Goal: Information Seeking & Learning: Learn about a topic

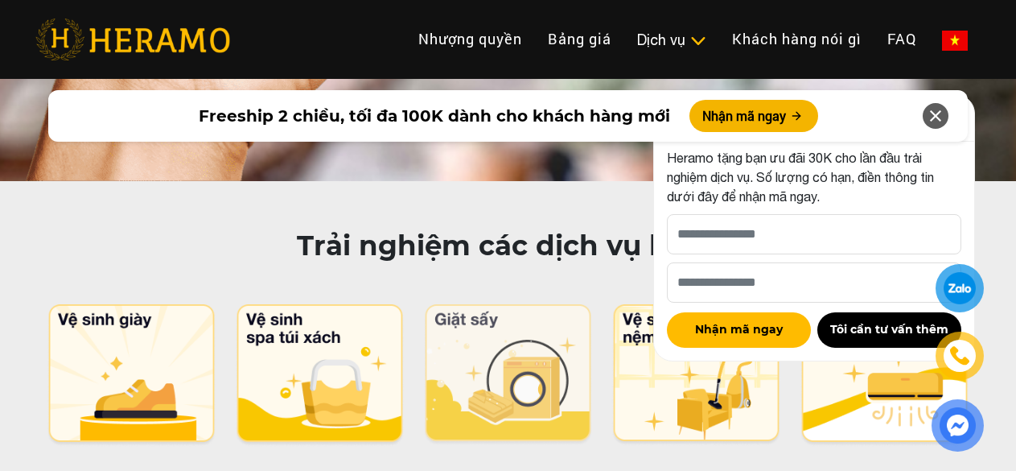
scroll to position [8201, 0]
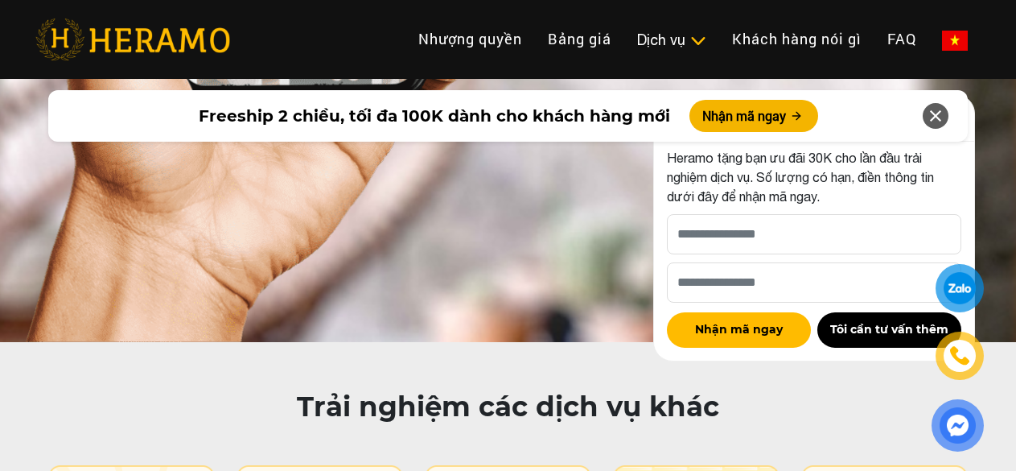
click at [934, 123] on icon at bounding box center [935, 115] width 19 height 29
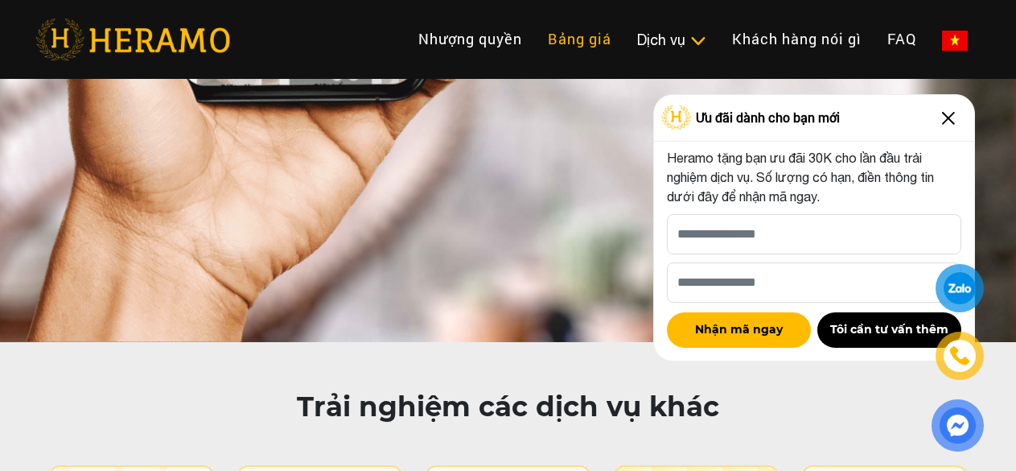
click at [535, 42] on link "Bảng giá" at bounding box center [579, 39] width 89 height 35
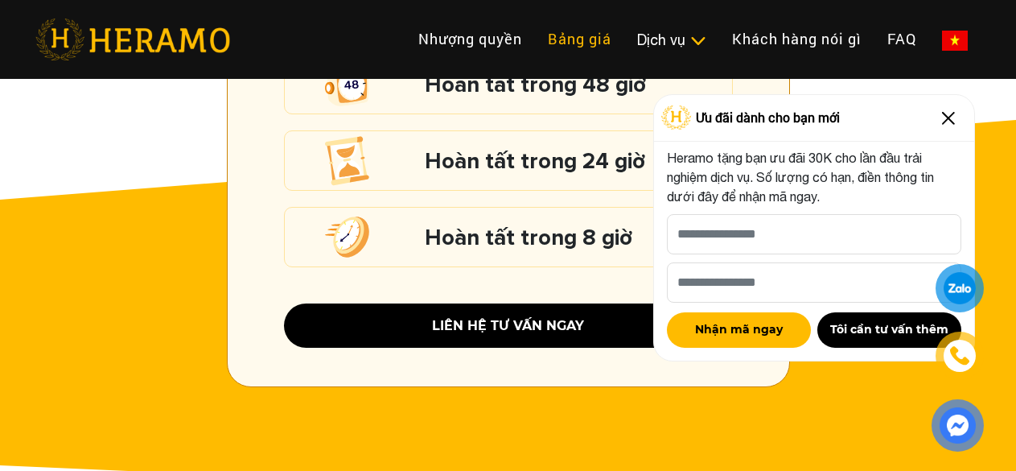
scroll to position [1759, 0]
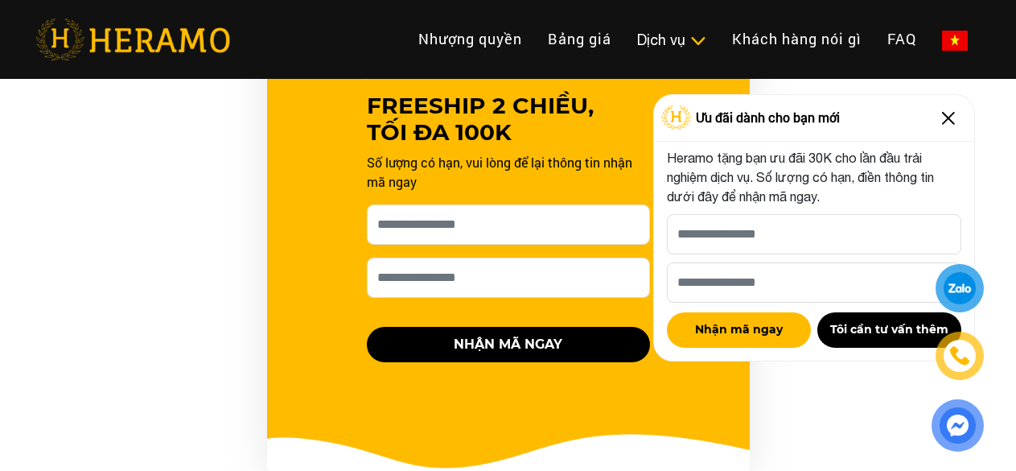
drag, startPoint x: 951, startPoint y: 116, endPoint x: 904, endPoint y: 128, distance: 48.2
click at [951, 115] on img at bounding box center [948, 118] width 26 height 26
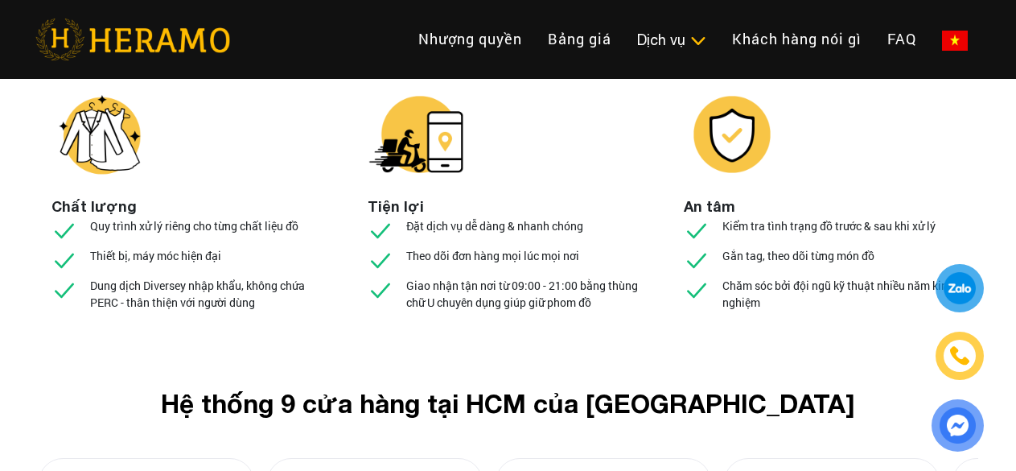
scroll to position [6585, 0]
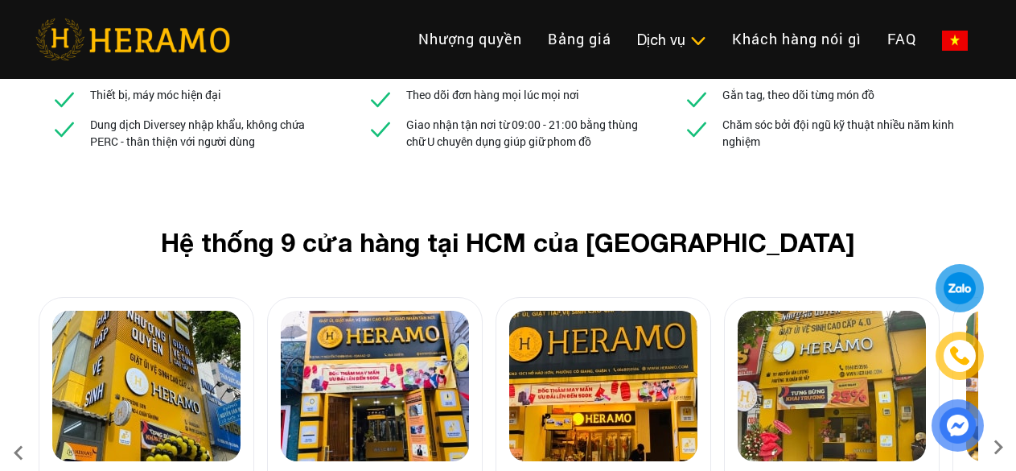
click at [1003, 447] on icon at bounding box center [998, 452] width 29 height 10
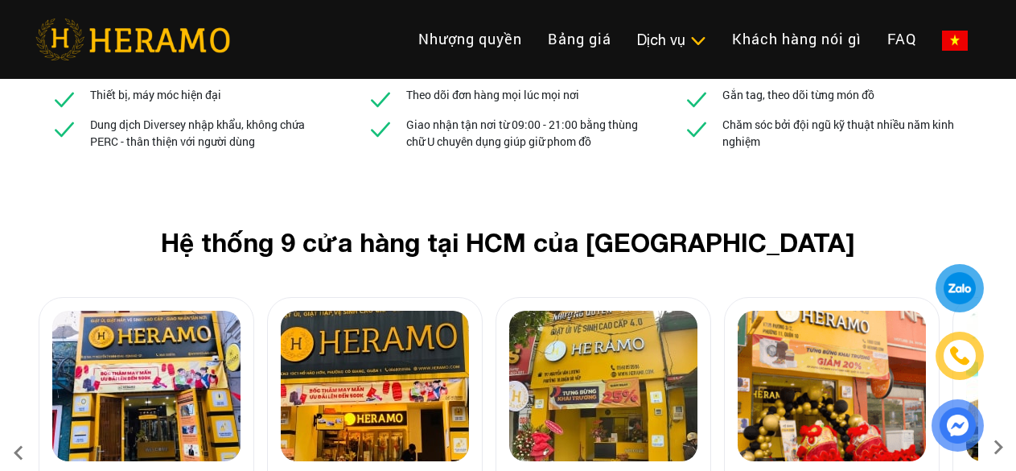
click at [1005, 447] on icon at bounding box center [998, 452] width 29 height 10
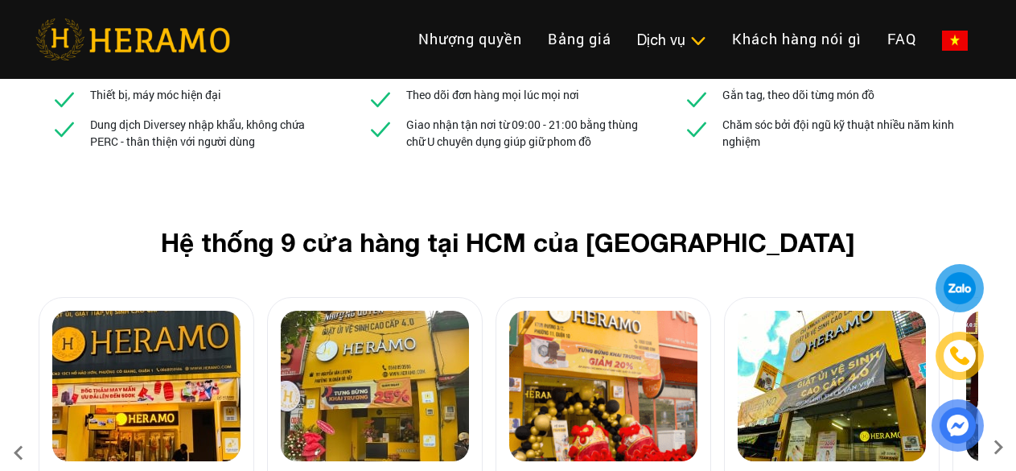
click at [1005, 447] on icon at bounding box center [998, 452] width 29 height 10
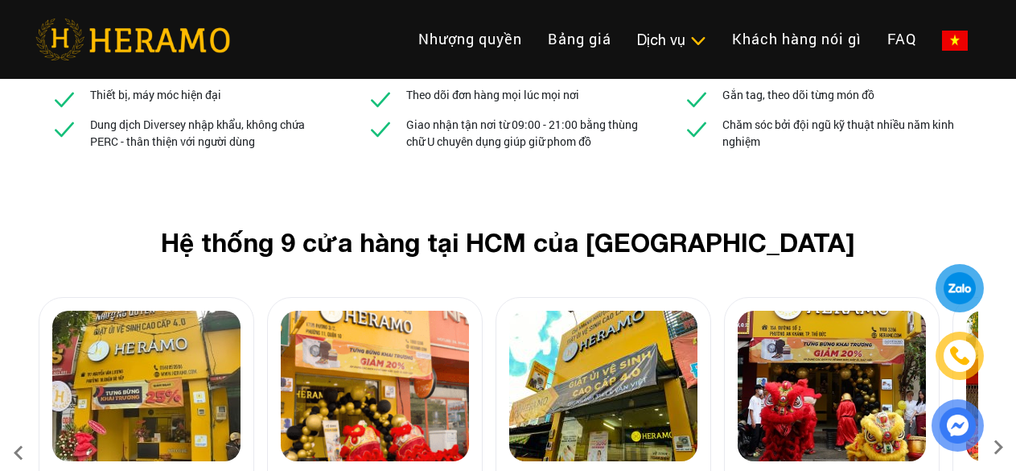
click at [1005, 447] on icon at bounding box center [998, 452] width 29 height 10
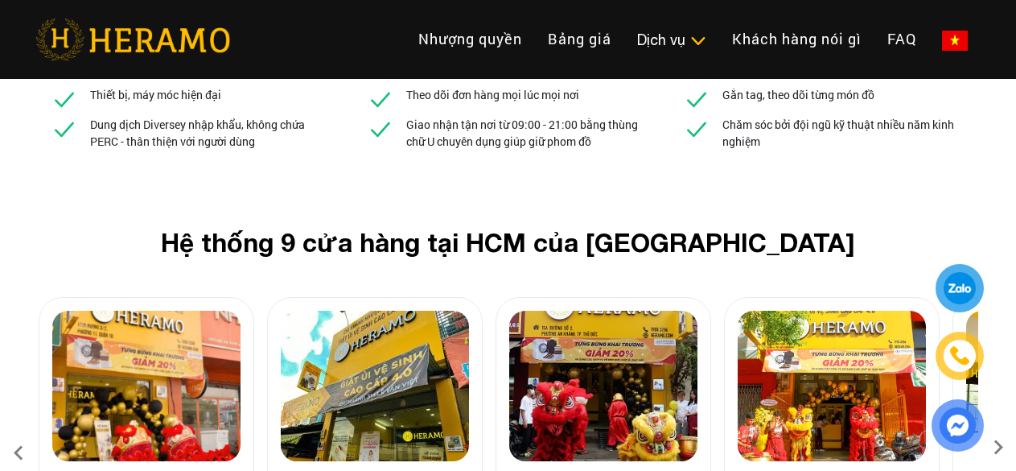
click at [1005, 447] on icon at bounding box center [998, 452] width 29 height 10
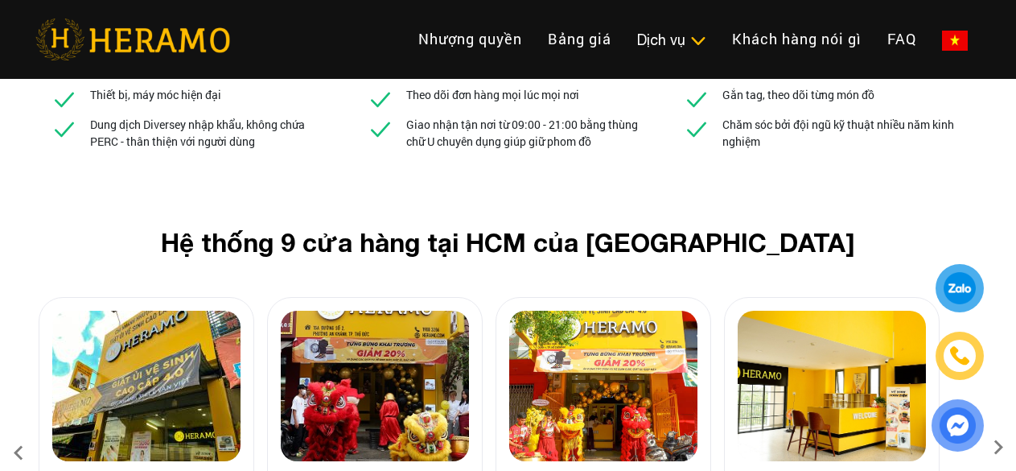
click at [998, 447] on icon at bounding box center [998, 452] width 29 height 10
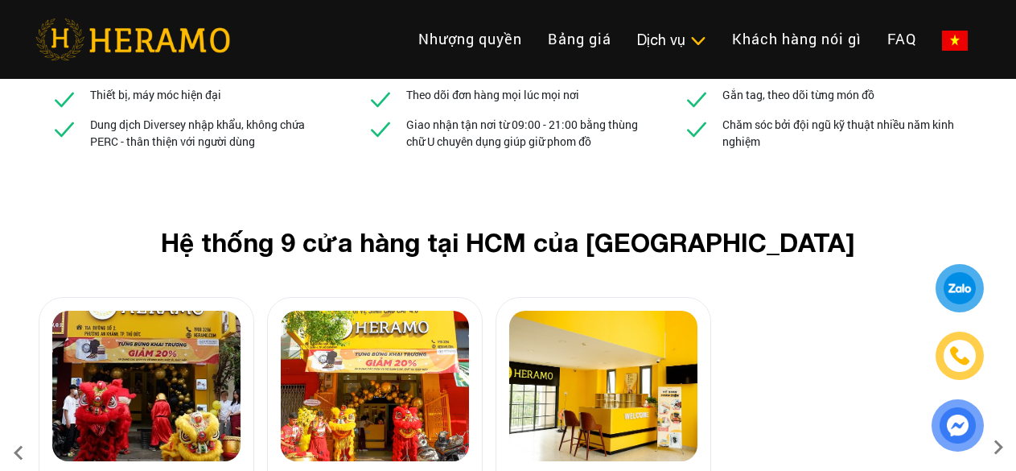
click at [18, 431] on icon at bounding box center [18, 452] width 29 height 43
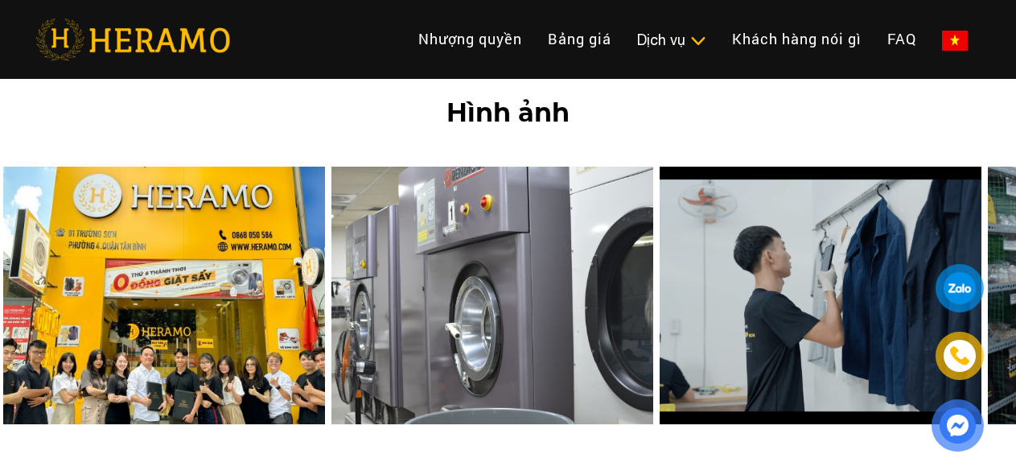
scroll to position [6665, 0]
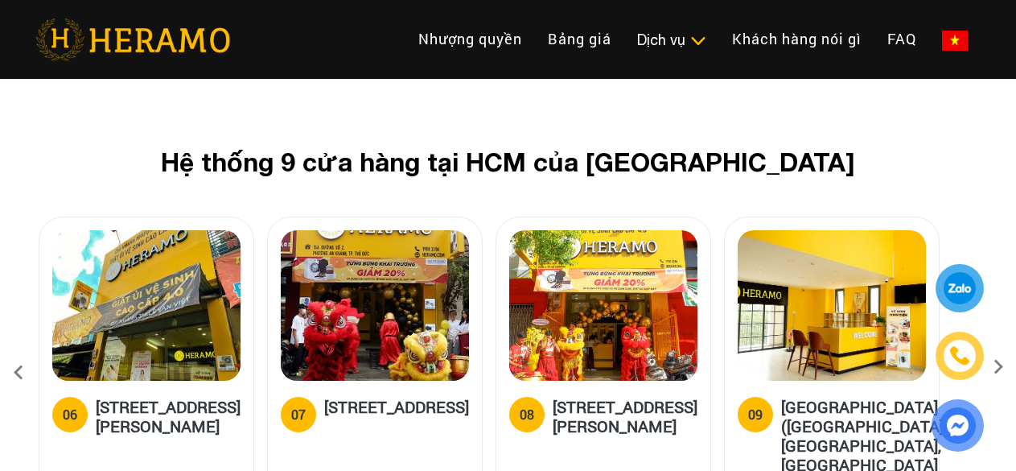
click at [16, 351] on icon at bounding box center [18, 372] width 29 height 43
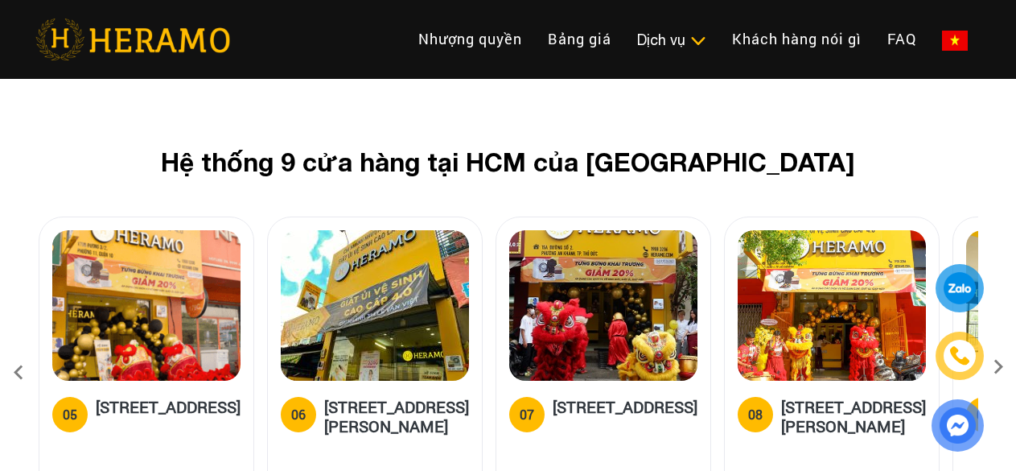
click at [16, 351] on icon at bounding box center [18, 372] width 29 height 43
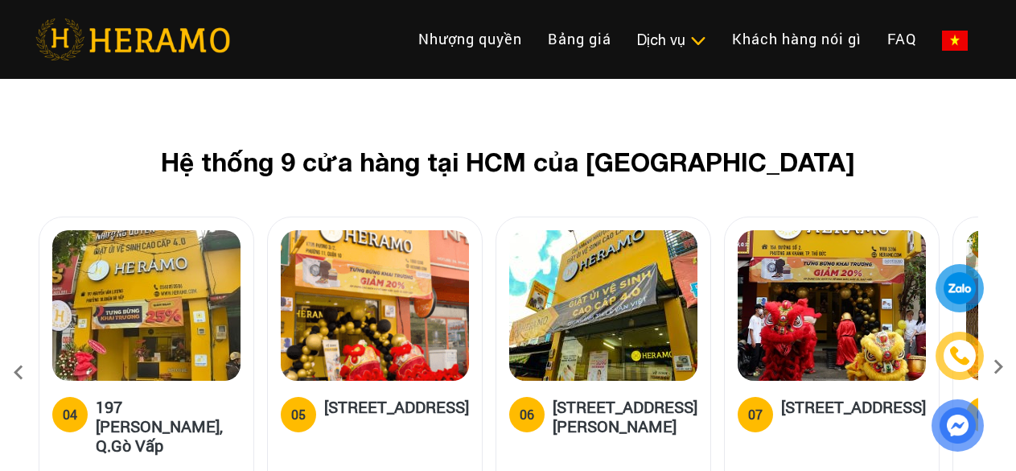
click at [17, 351] on icon at bounding box center [18, 372] width 29 height 43
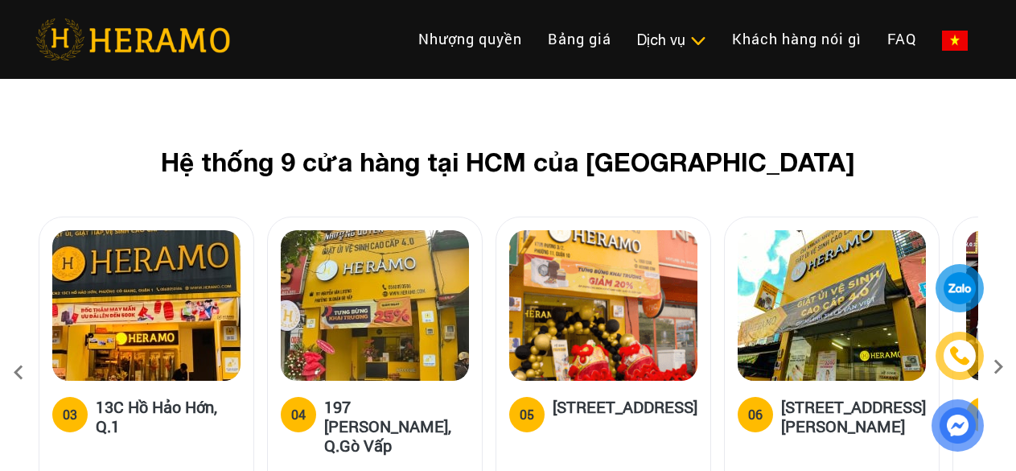
click at [17, 351] on icon at bounding box center [18, 372] width 29 height 43
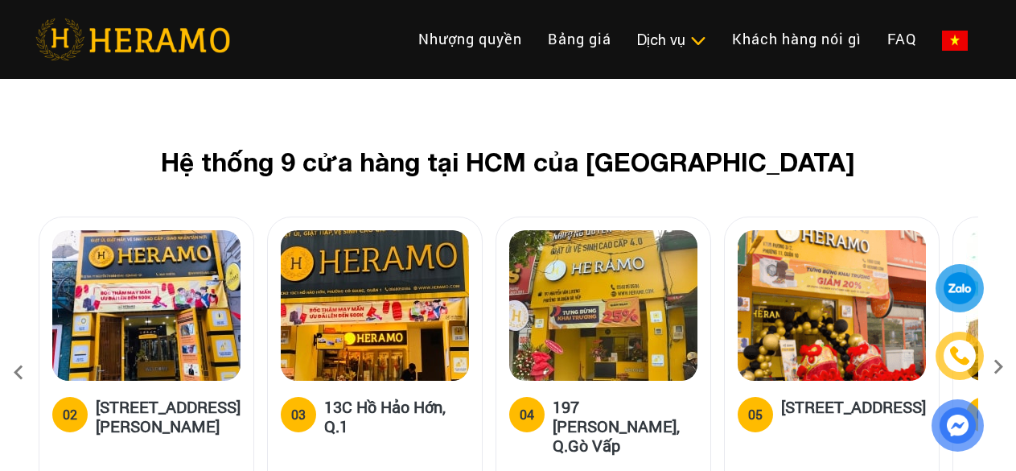
click at [19, 351] on icon at bounding box center [18, 372] width 29 height 43
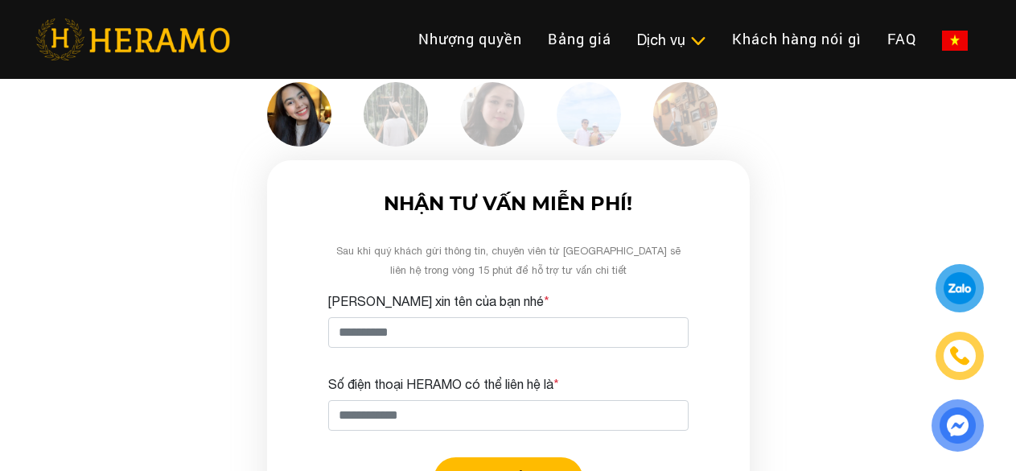
scroll to position [4574, 0]
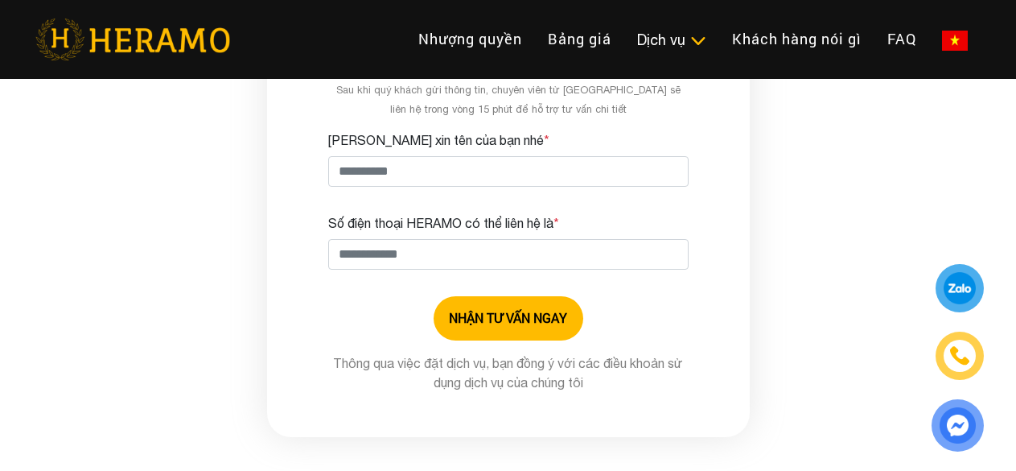
click at [954, 285] on div at bounding box center [959, 288] width 35 height 35
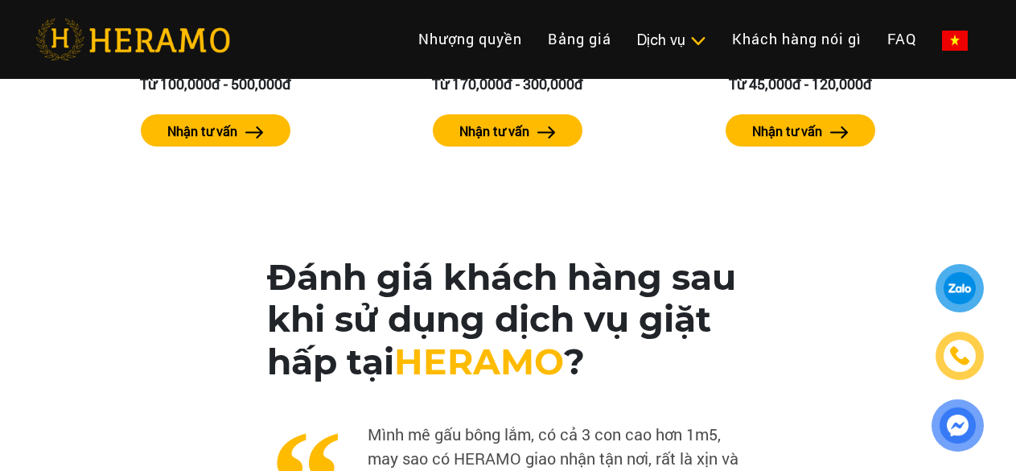
scroll to position [3931, 0]
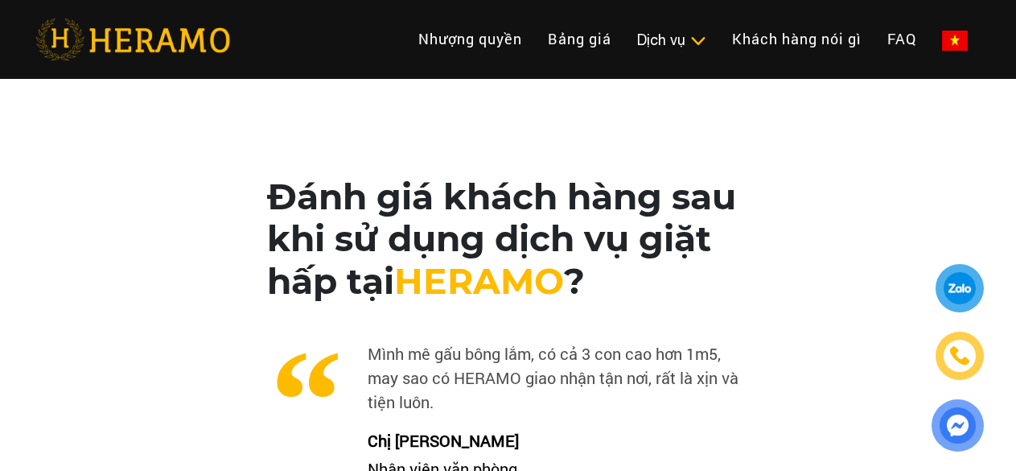
drag, startPoint x: 409, startPoint y: 256, endPoint x: 565, endPoint y: 267, distance: 155.6
click at [564, 267] on span "HERAMO" at bounding box center [479, 280] width 170 height 43
click at [661, 221] on h2 "Đánh giá khách hàng sau khi sử dụng dịch vụ giặt hấp tại [GEOGRAPHIC_DATA] ?" at bounding box center [508, 238] width 483 height 127
click at [946, 427] on img at bounding box center [958, 424] width 39 height 39
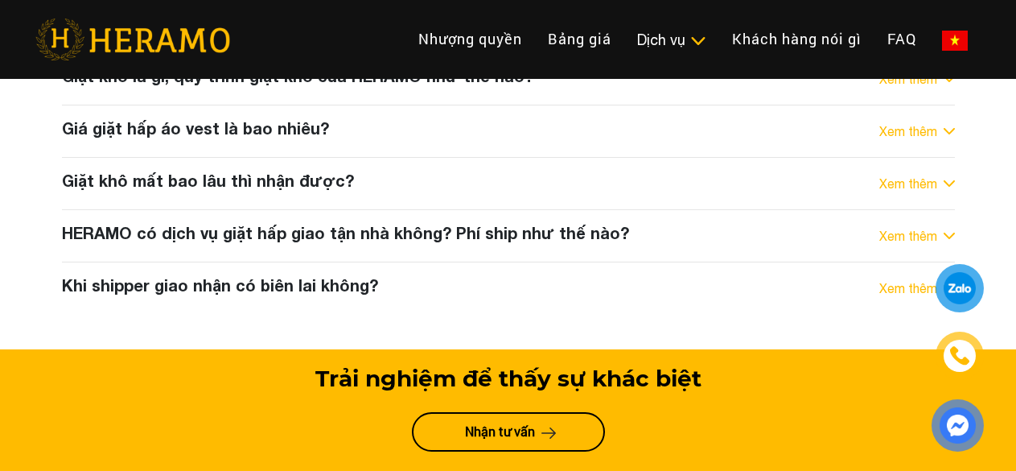
scroll to position [8274, 0]
